Goal: Information Seeking & Learning: Learn about a topic

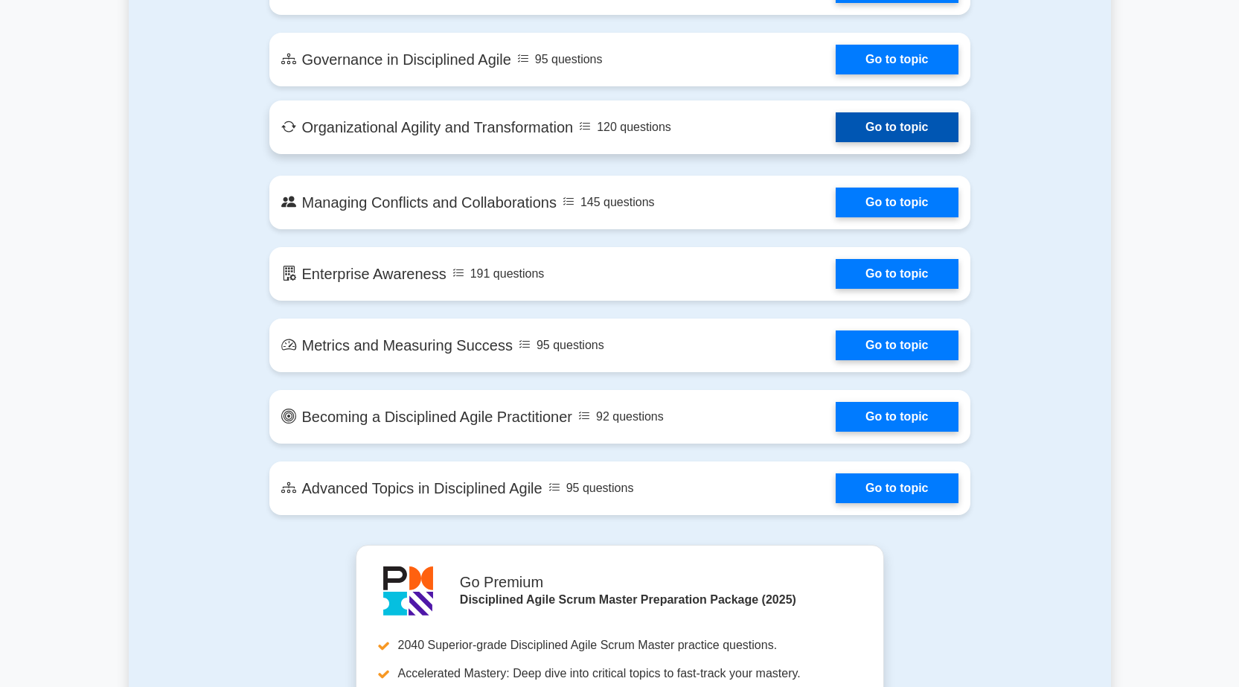
scroll to position [2233, 0]
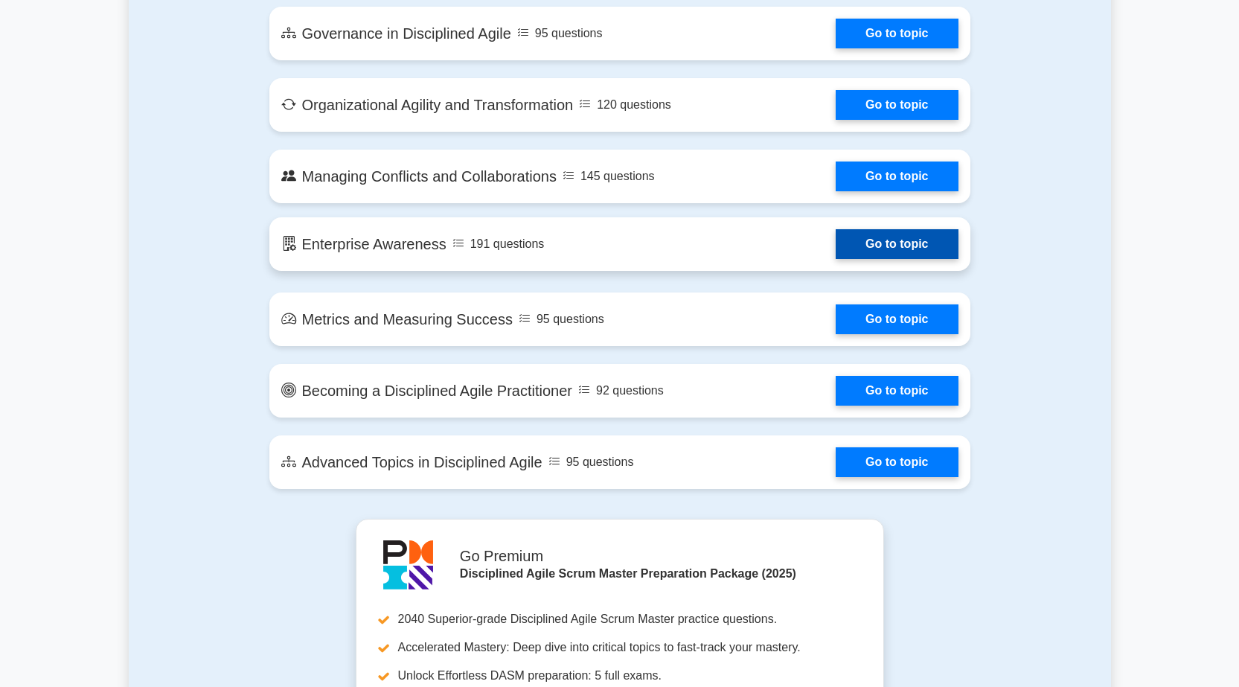
click at [868, 250] on link "Go to topic" at bounding box center [897, 244] width 122 height 30
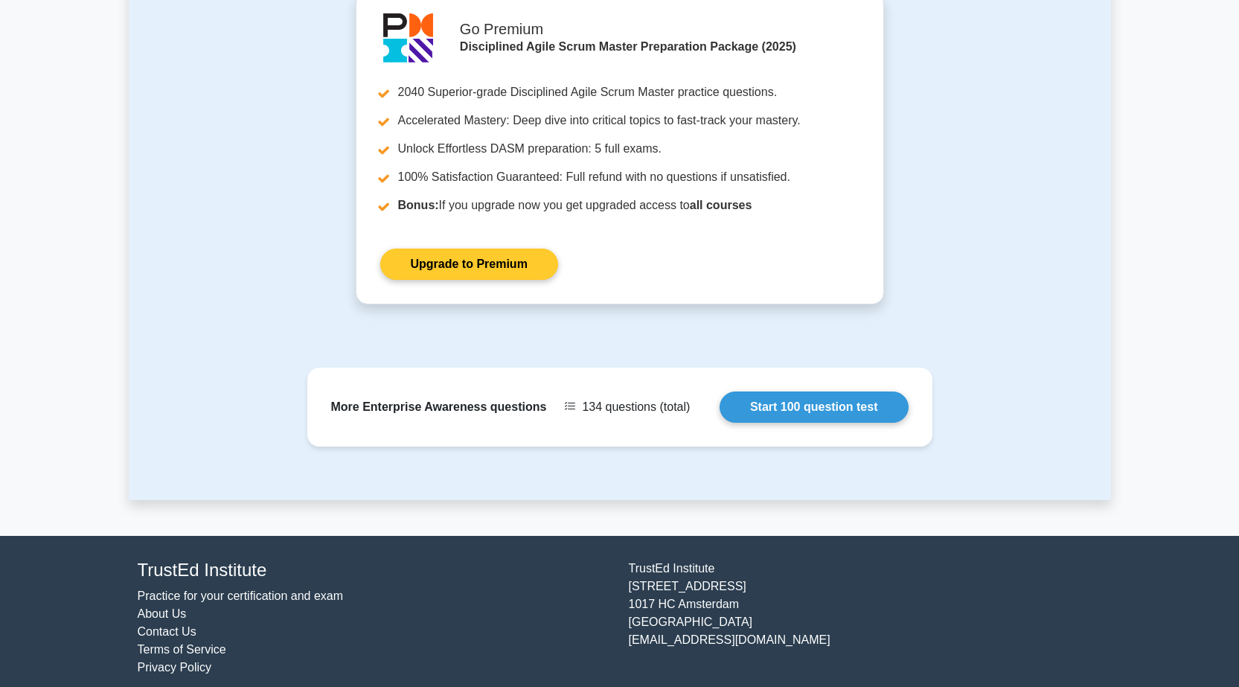
scroll to position [1749, 0]
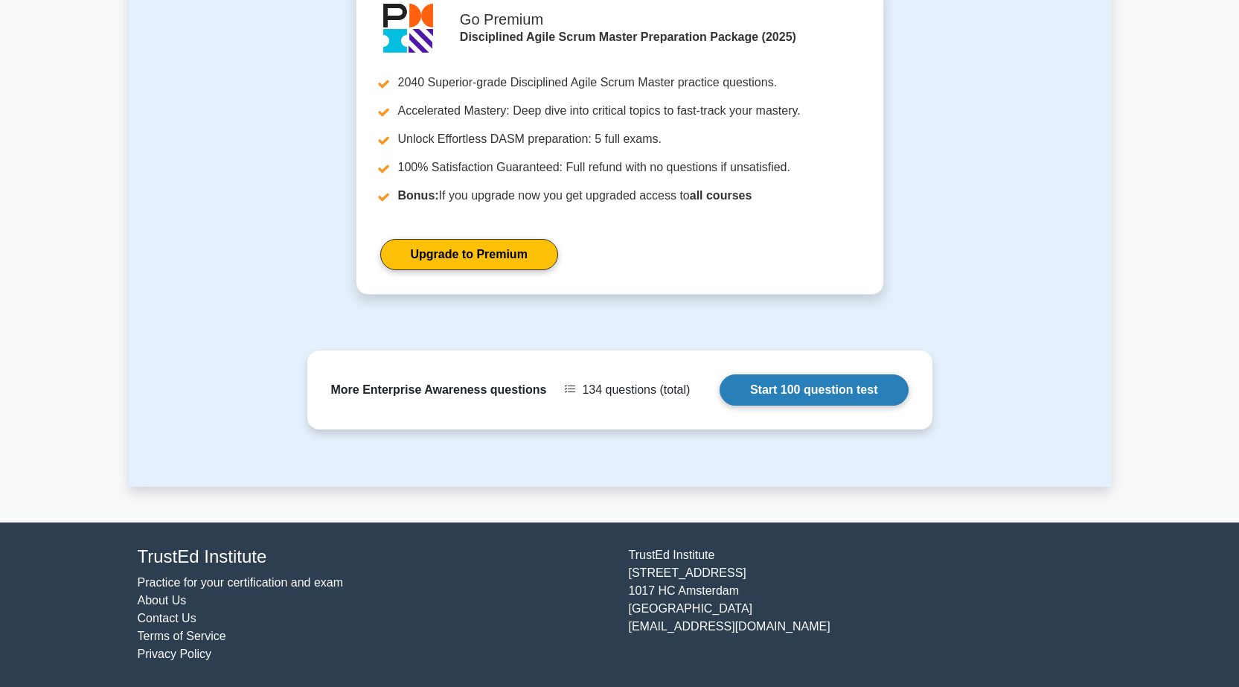
click at [801, 392] on link "Start 100 question test" at bounding box center [814, 389] width 189 height 31
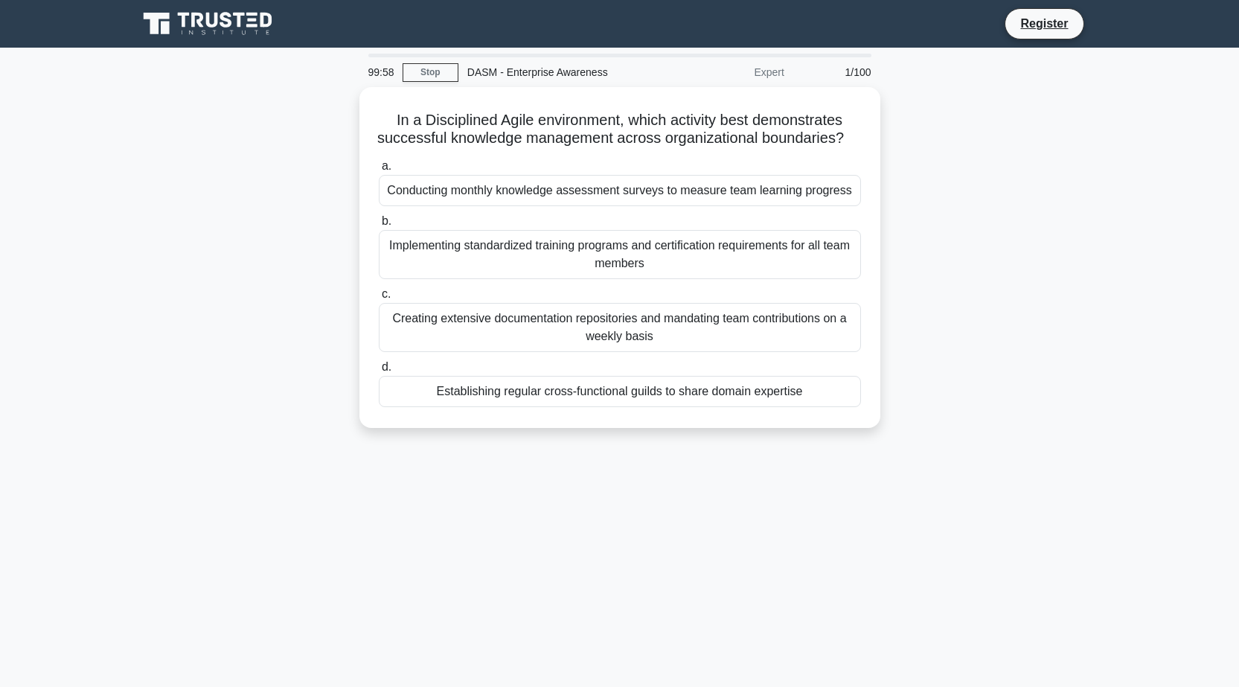
click at [946, 151] on div "In a Disciplined Agile environment, which activity best demonstrates successful…" at bounding box center [620, 266] width 983 height 359
click at [278, 116] on div "In a Disciplined Agile environment, which activity best demonstrates successful…" at bounding box center [620, 266] width 983 height 359
click at [612, 518] on div "99:55 Stop DASM - Enterprise Awareness Expert 1/100 In a Disciplined Agile envi…" at bounding box center [620, 426] width 983 height 744
